Goal: Task Accomplishment & Management: Complete application form

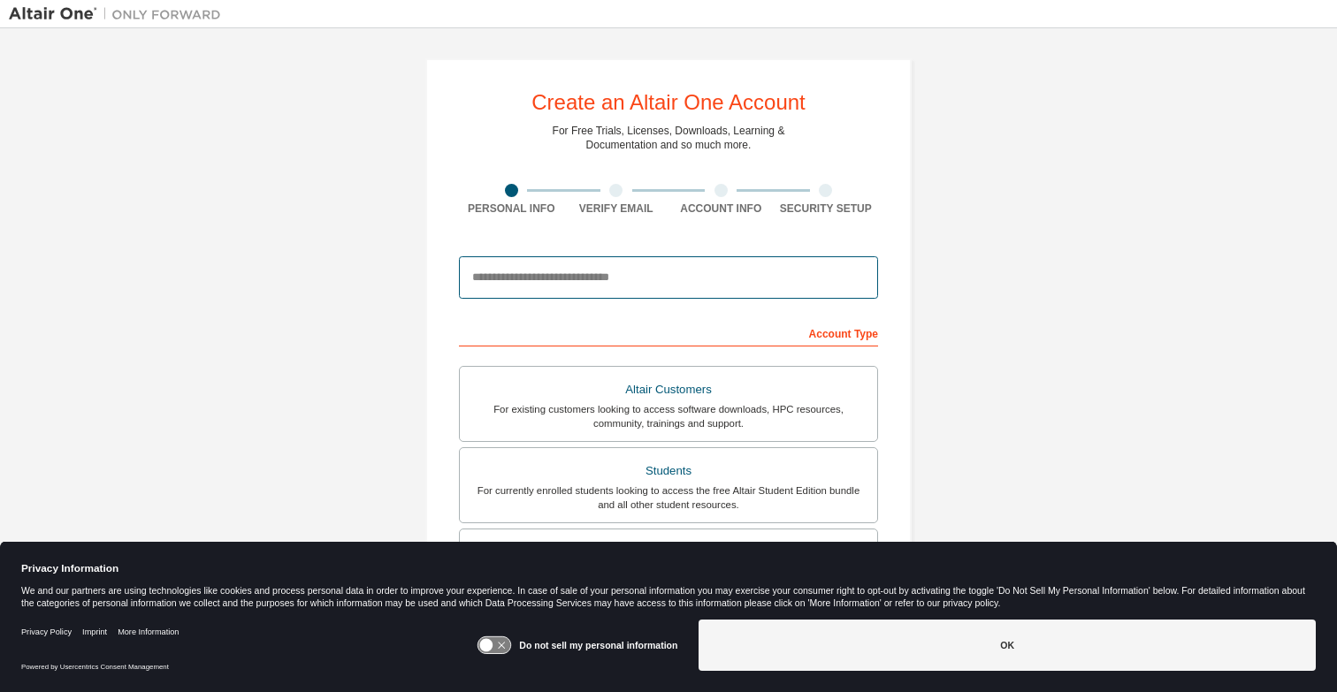
click at [665, 282] on input "email" at bounding box center [668, 277] width 419 height 42
paste input "**********"
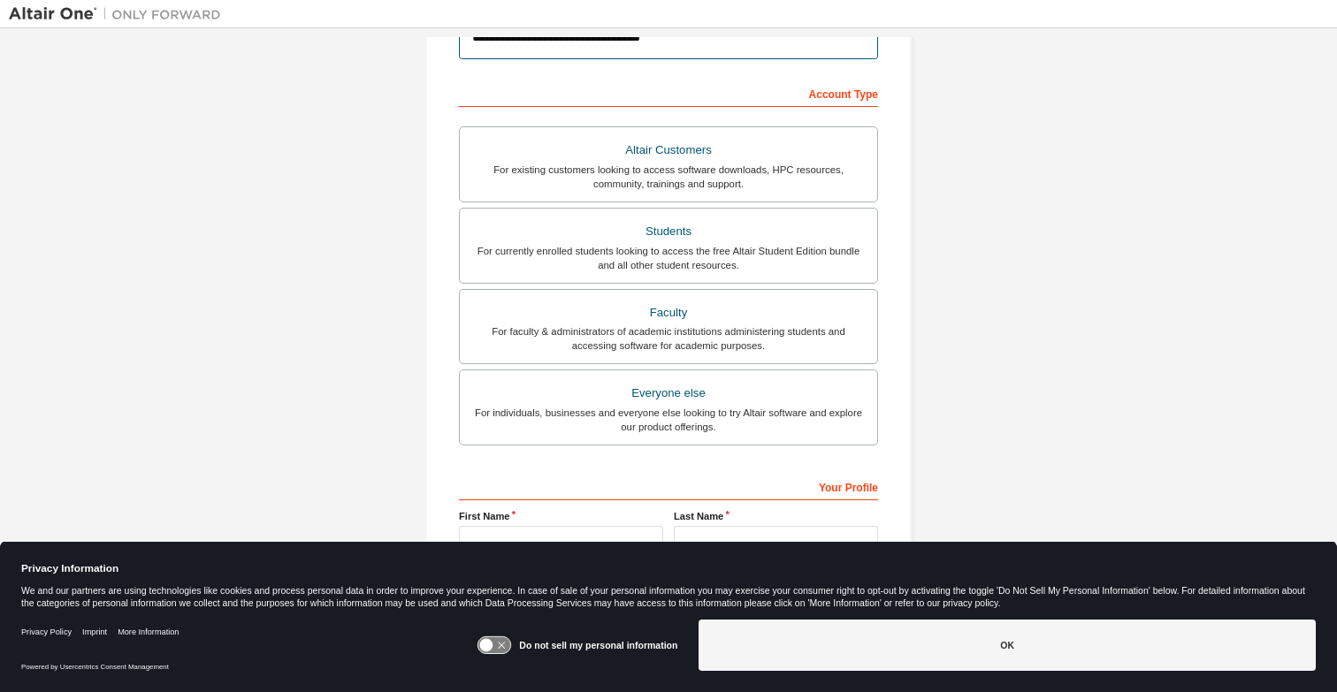
scroll to position [241, 0]
type input "**********"
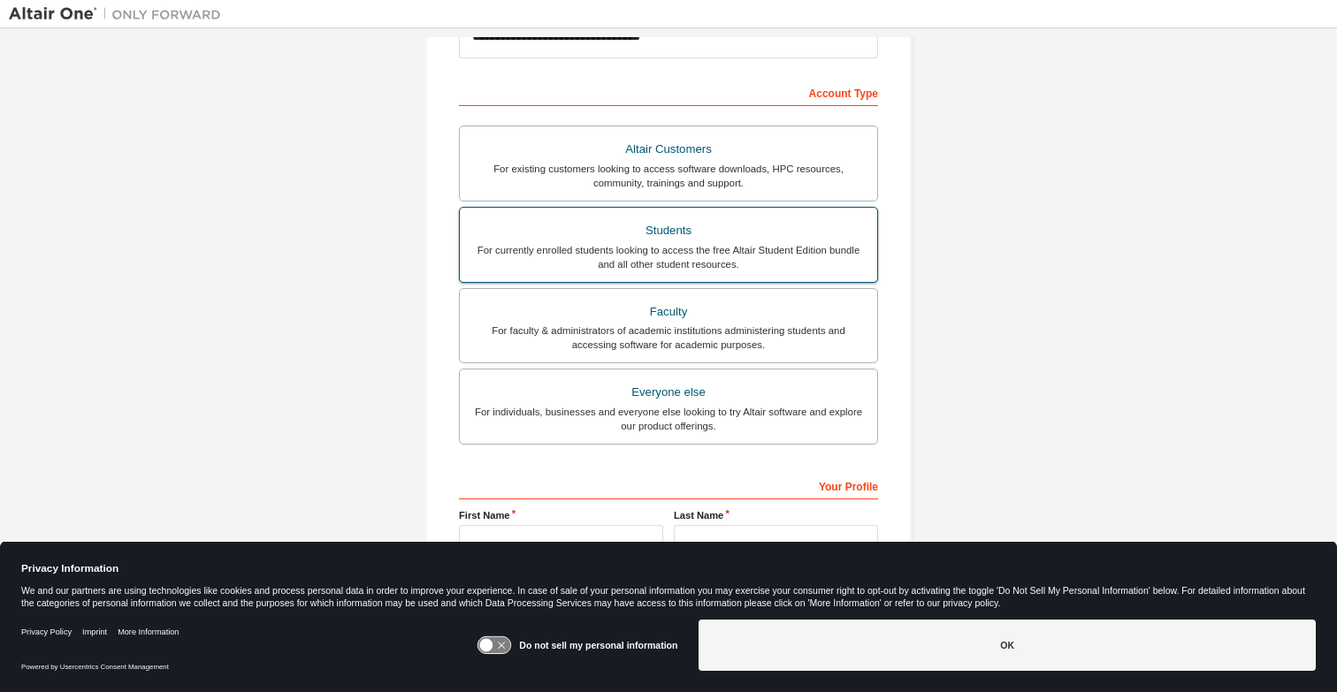
click at [765, 252] on div "For currently enrolled students looking to access the free Altair Student Editi…" at bounding box center [668, 257] width 396 height 28
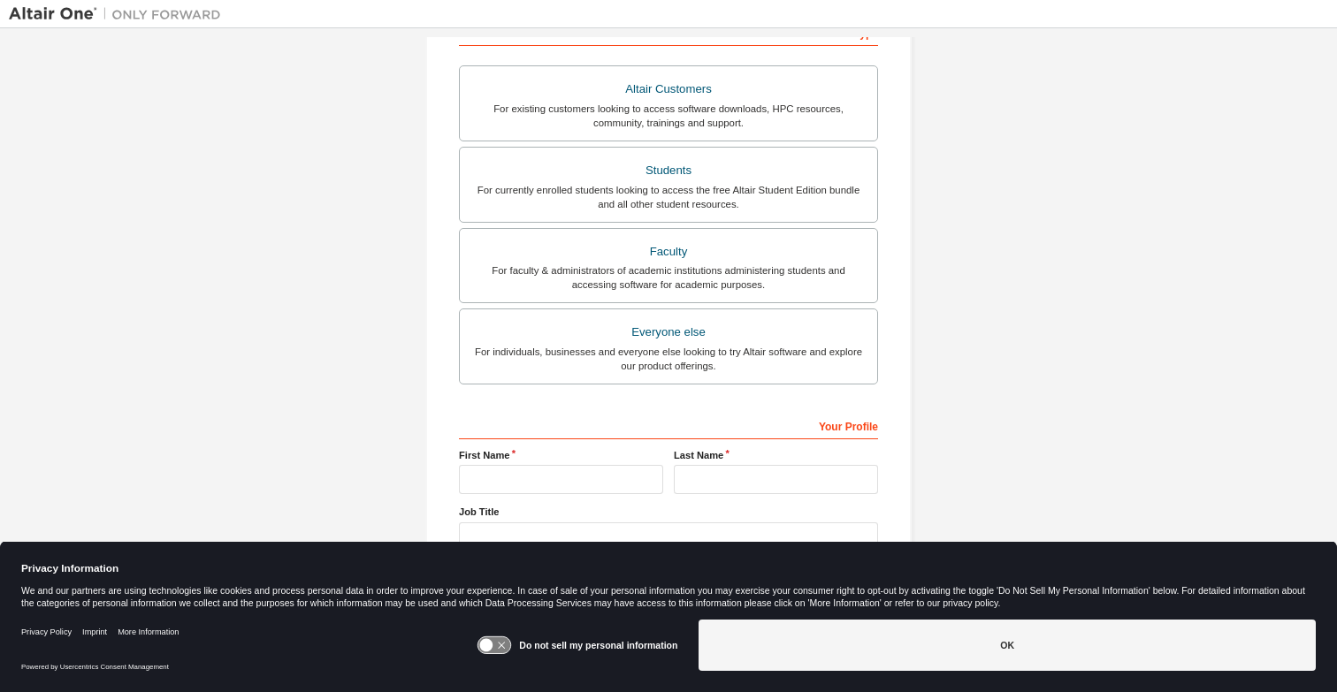
scroll to position [341, 0]
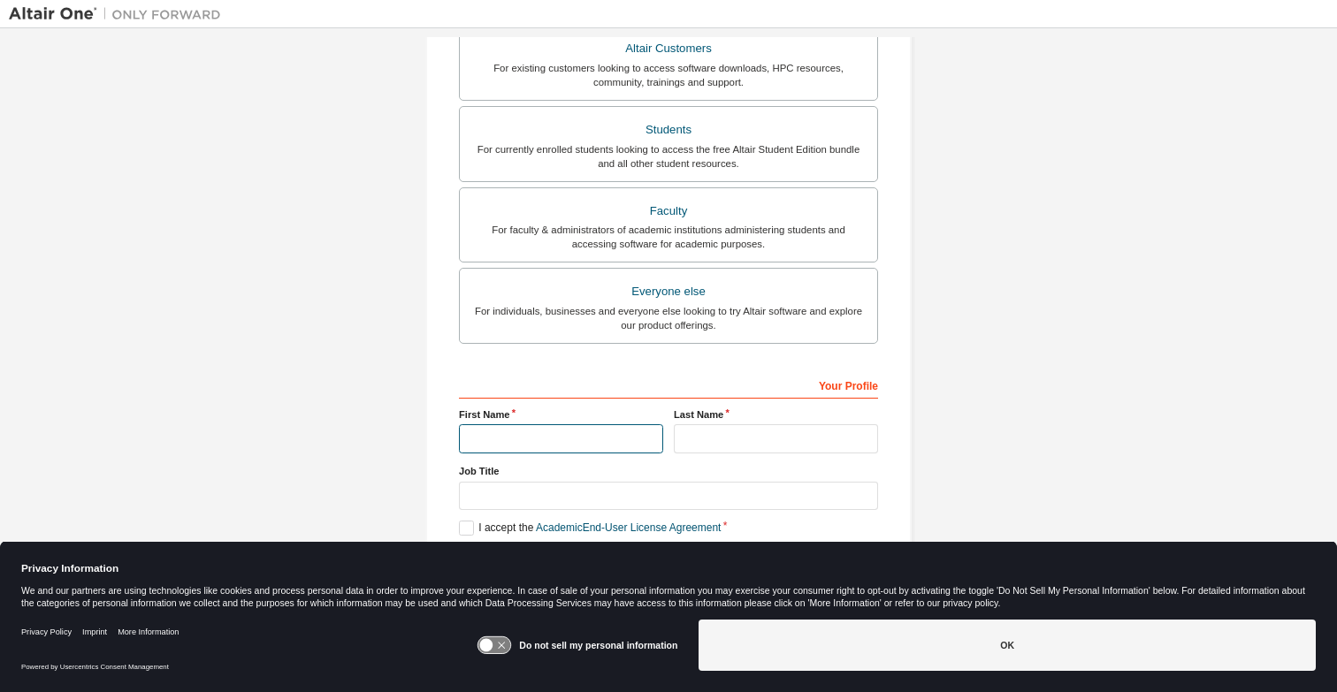
click at [602, 439] on input "text" at bounding box center [561, 438] width 204 height 29
type input "******"
click at [712, 432] on input "text" at bounding box center [776, 438] width 204 height 29
type input "*******"
click at [820, 418] on label "Last Name" at bounding box center [776, 415] width 204 height 14
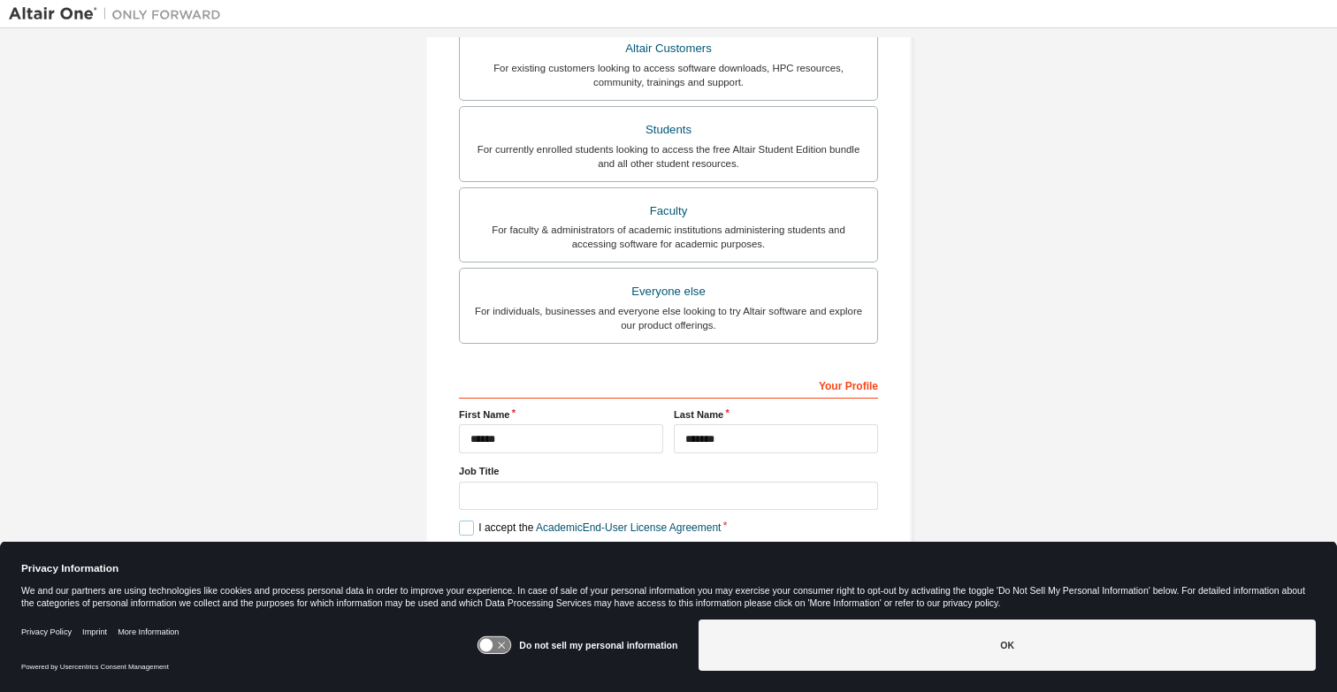
click at [461, 527] on label "I accept the Academic End-User License Agreement" at bounding box center [590, 528] width 262 height 15
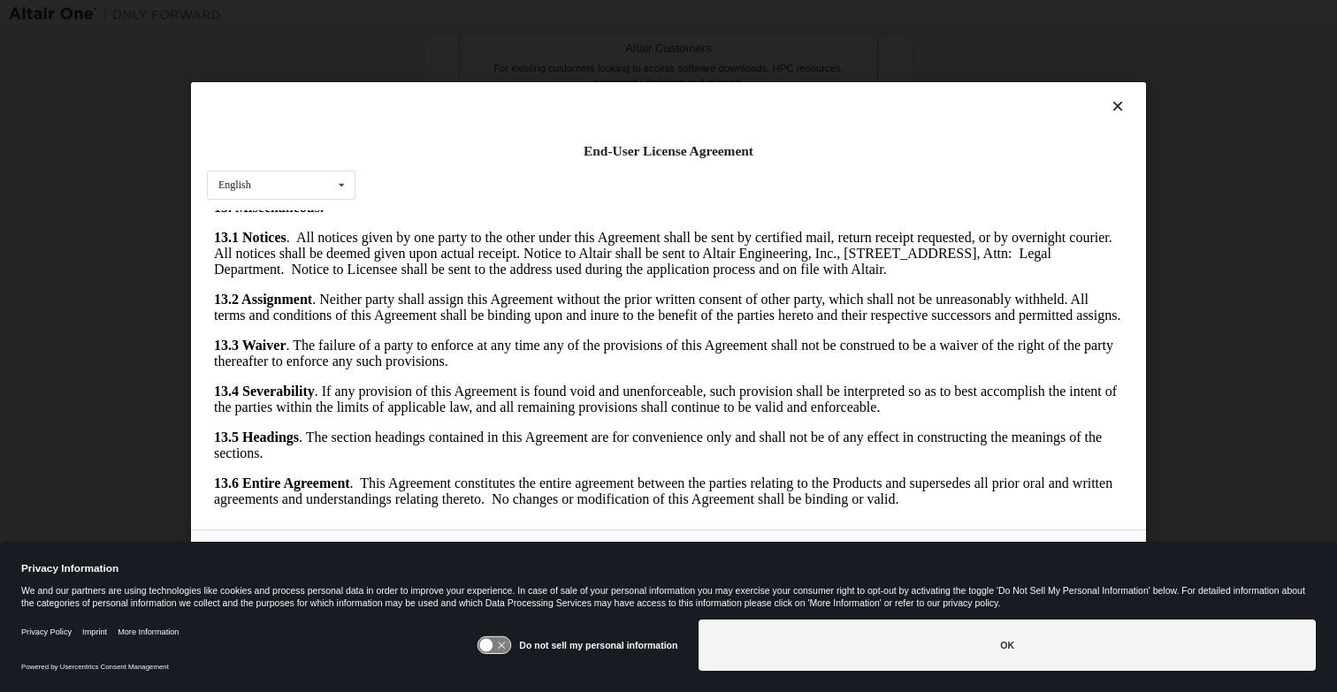
scroll to position [11, 0]
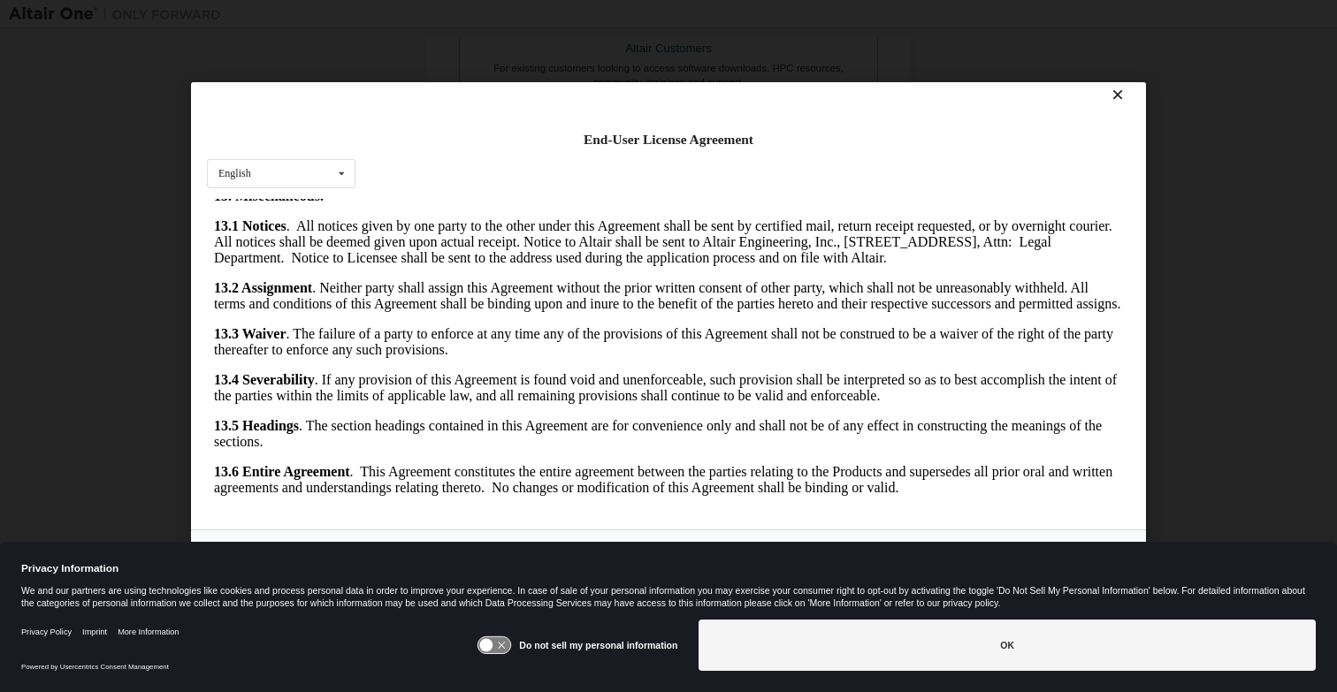
click at [1110, 96] on icon at bounding box center [1118, 95] width 19 height 16
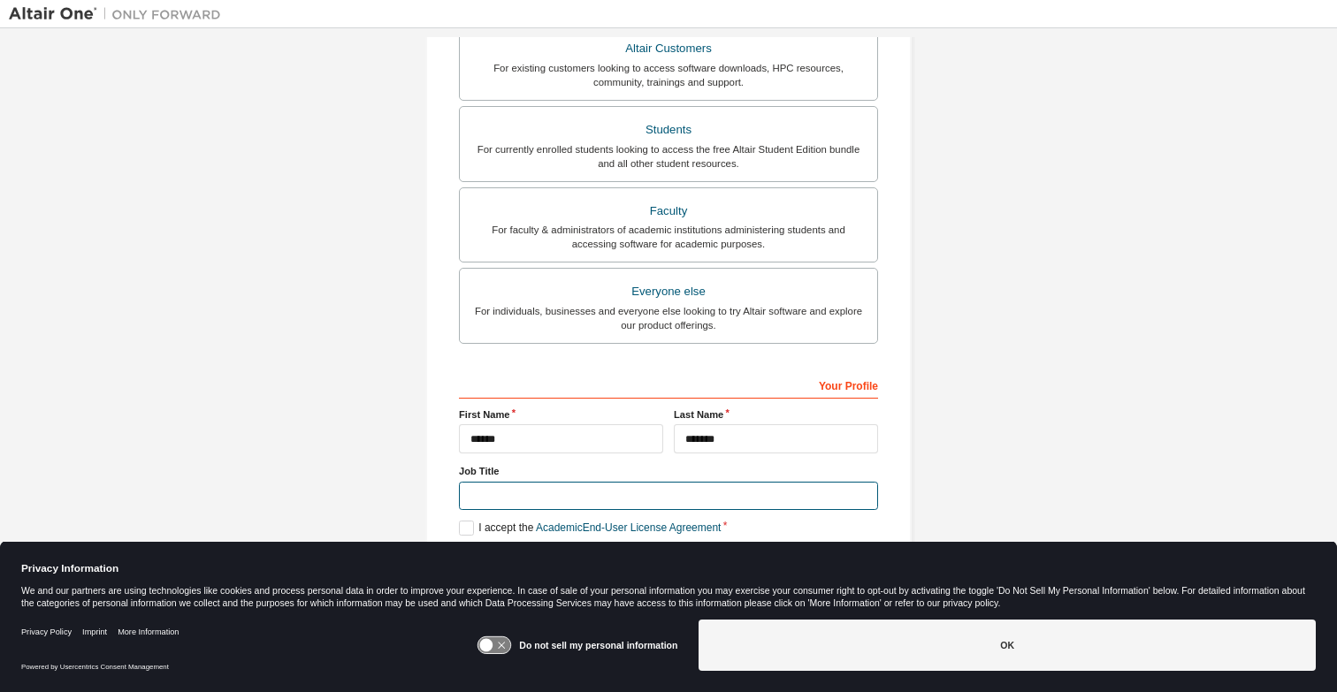
click at [710, 498] on input "text" at bounding box center [668, 496] width 419 height 29
click at [462, 529] on label "I accept the Academic End-User License Agreement" at bounding box center [590, 528] width 262 height 15
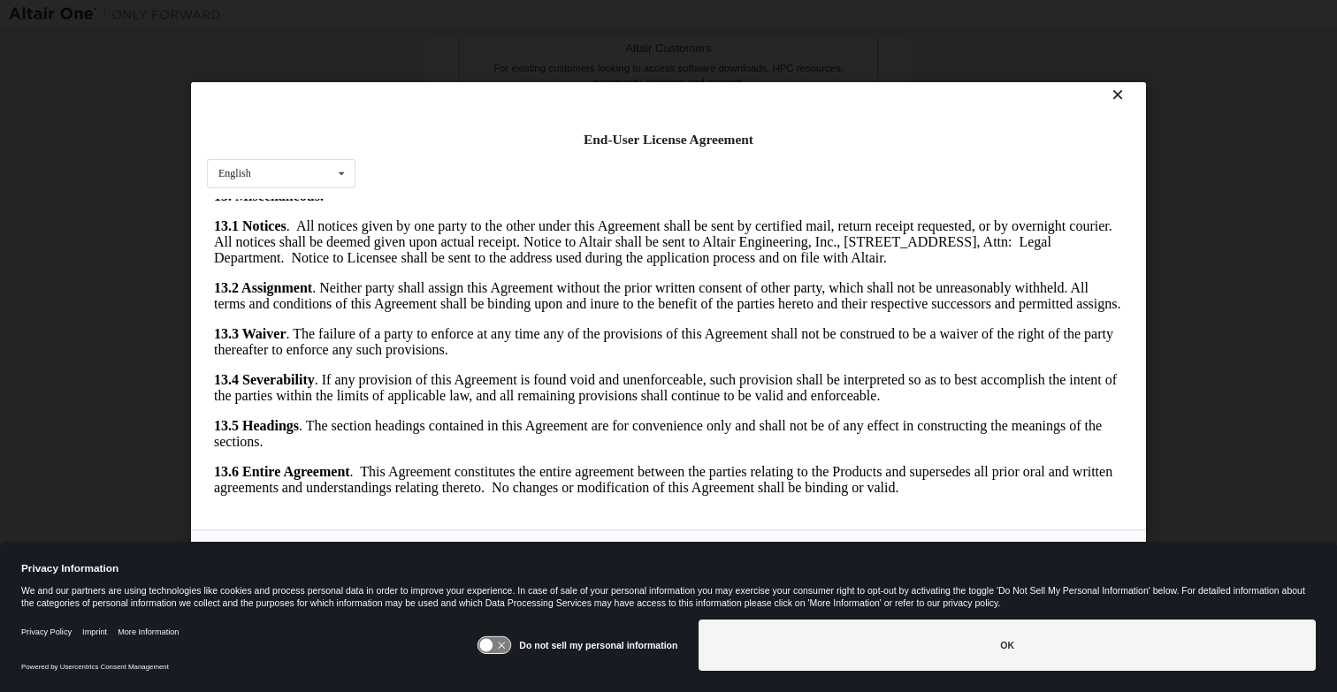
click at [493, 646] on icon at bounding box center [486, 645] width 13 height 13
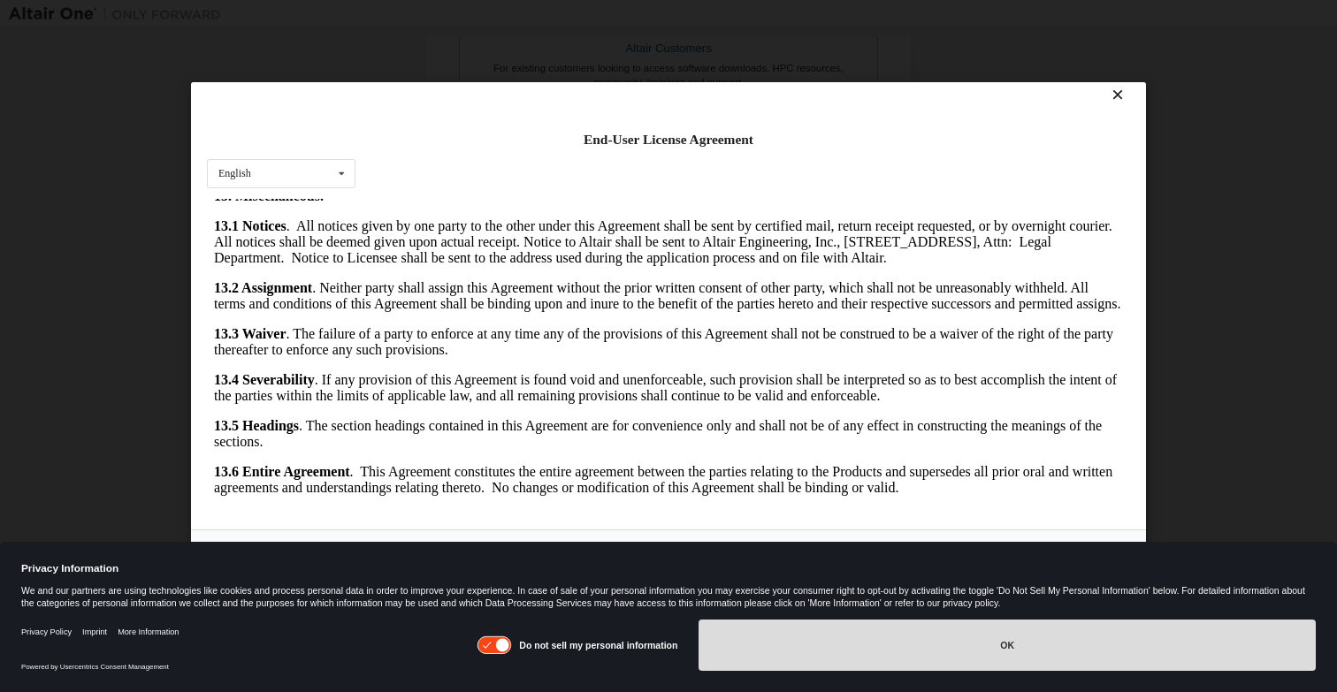
click at [890, 648] on button "OK" at bounding box center [1007, 645] width 617 height 51
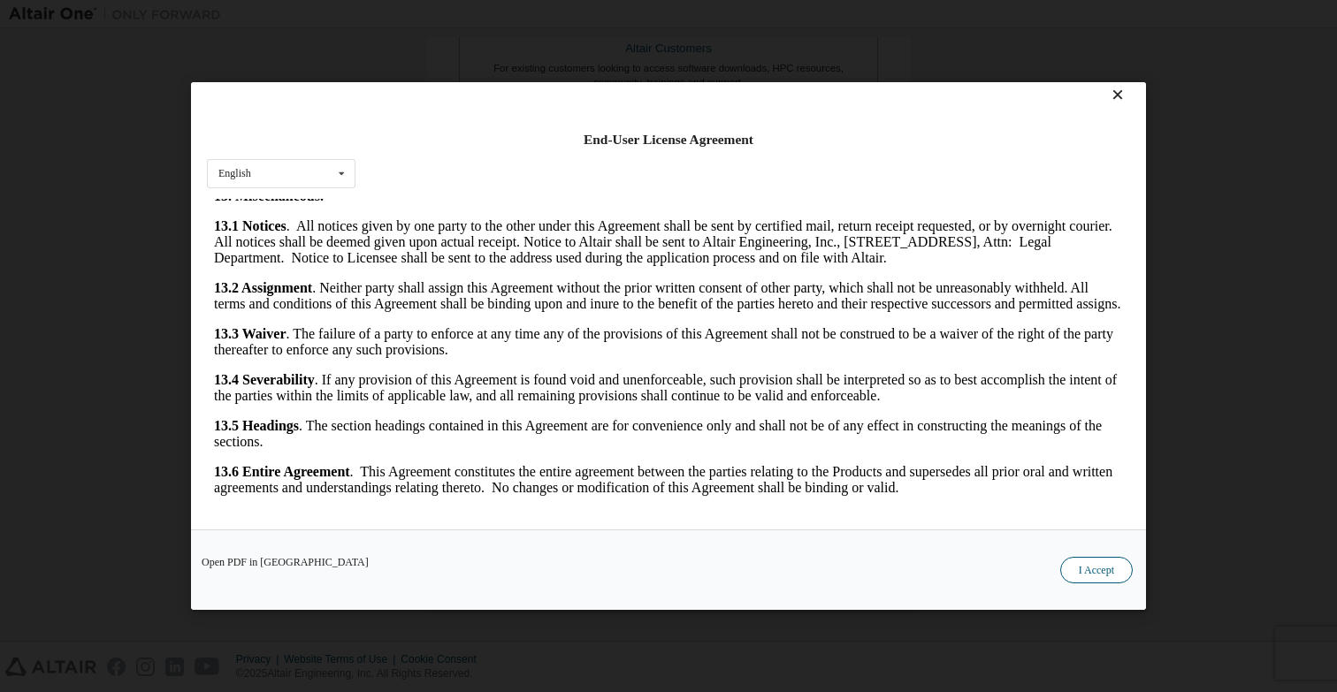
click at [1100, 571] on button "I Accept" at bounding box center [1096, 570] width 73 height 27
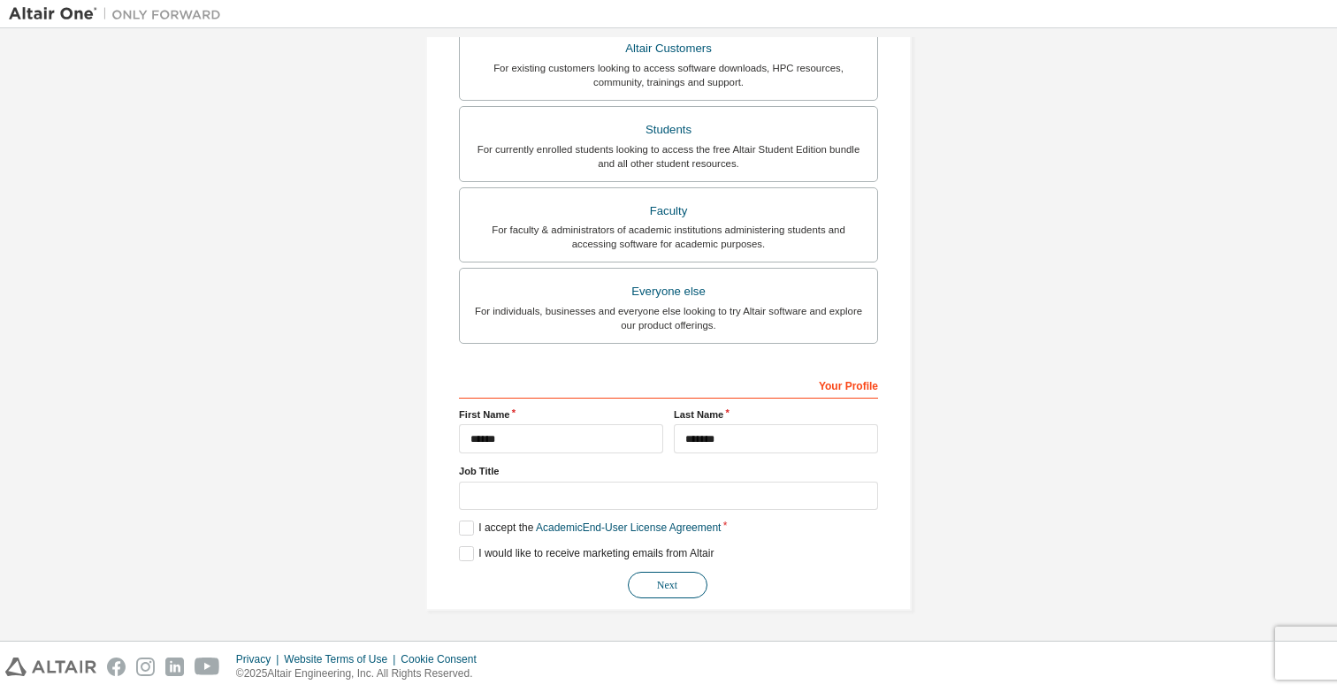
click at [671, 587] on button "Next" at bounding box center [668, 585] width 80 height 27
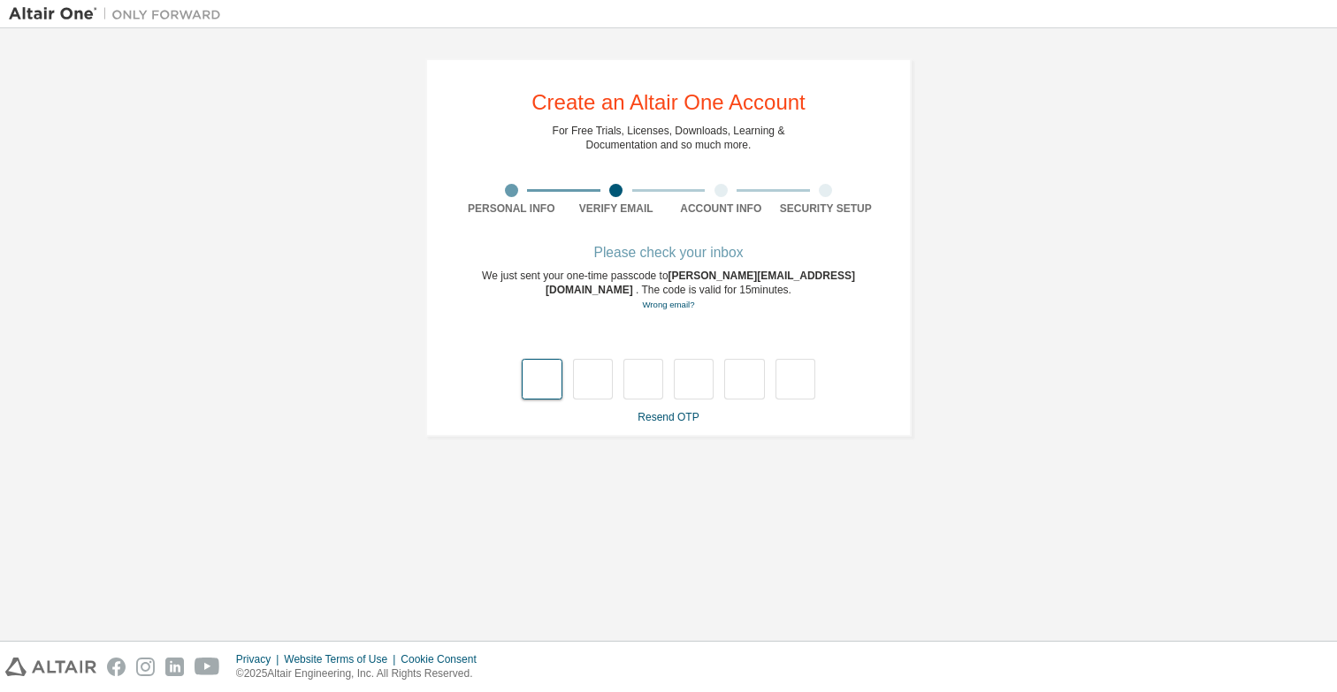
type input "*"
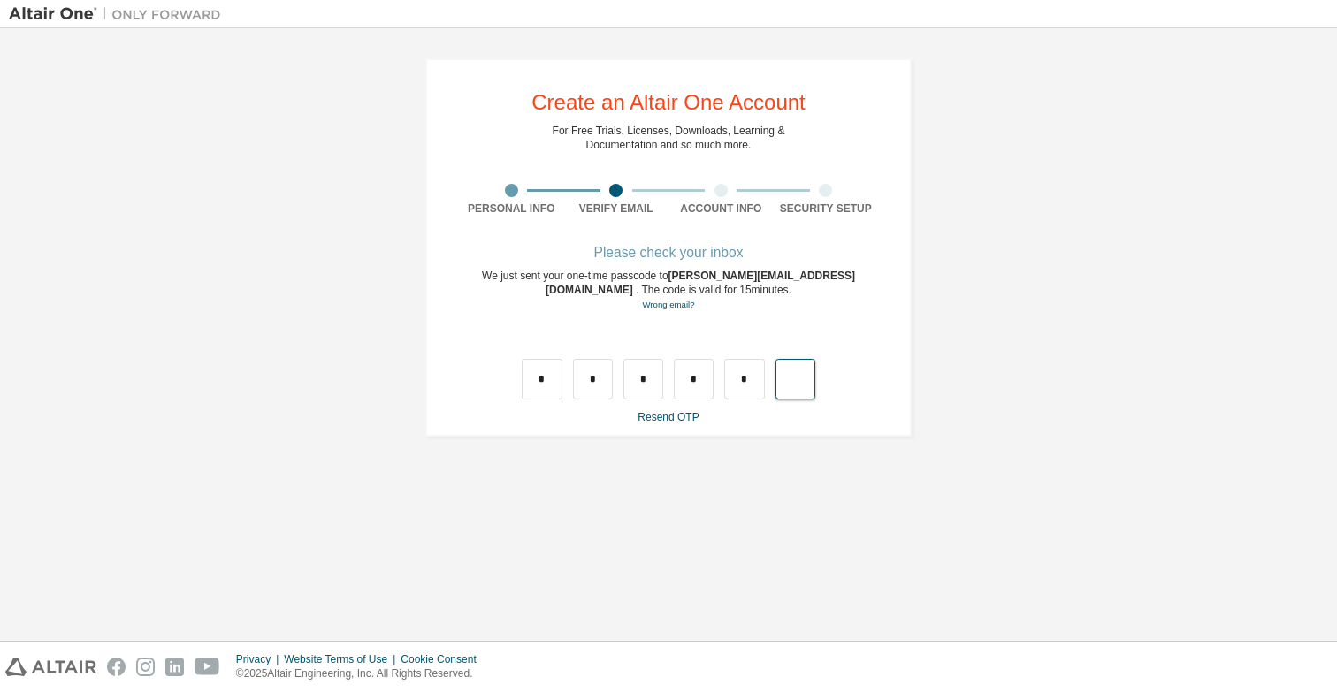
type input "*"
